Goal: Check status

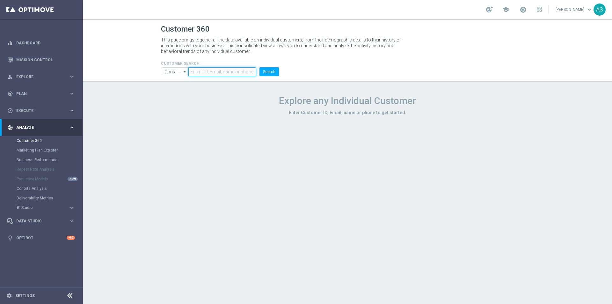
click at [211, 72] on input "text" at bounding box center [222, 71] width 68 height 9
paste input "1252982"
type input "1252982"
click at [177, 74] on input "Contains" at bounding box center [174, 71] width 27 height 9
click at [174, 88] on div "Equals" at bounding box center [170, 91] width 12 height 6
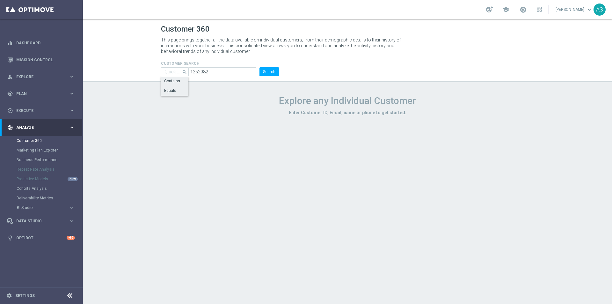
type input "Equals"
click at [270, 72] on button "Search" at bounding box center [268, 71] width 19 height 9
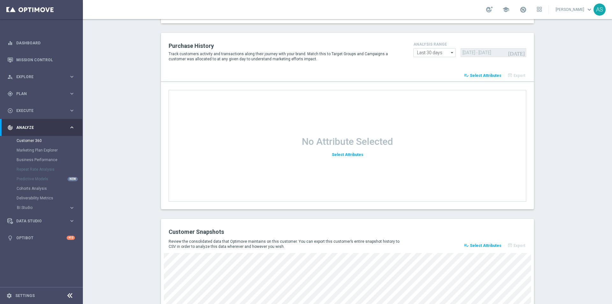
scroll to position [804, 0]
